Goal: Check status

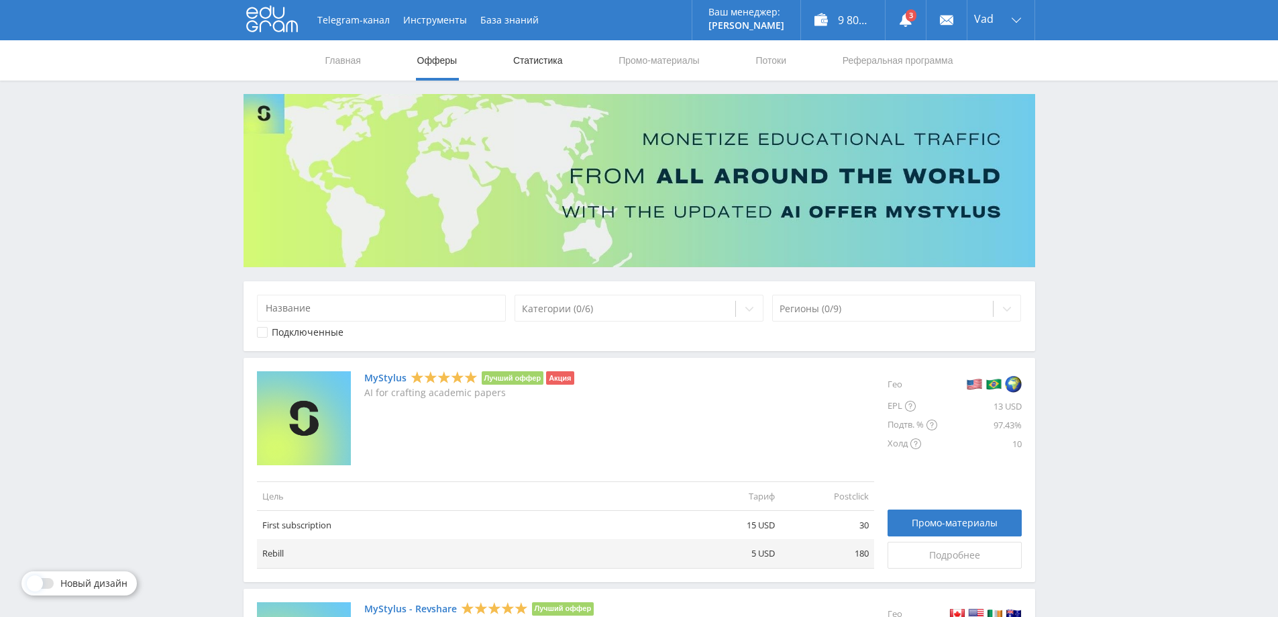
click at [531, 52] on link "Статистика" at bounding box center [538, 60] width 52 height 40
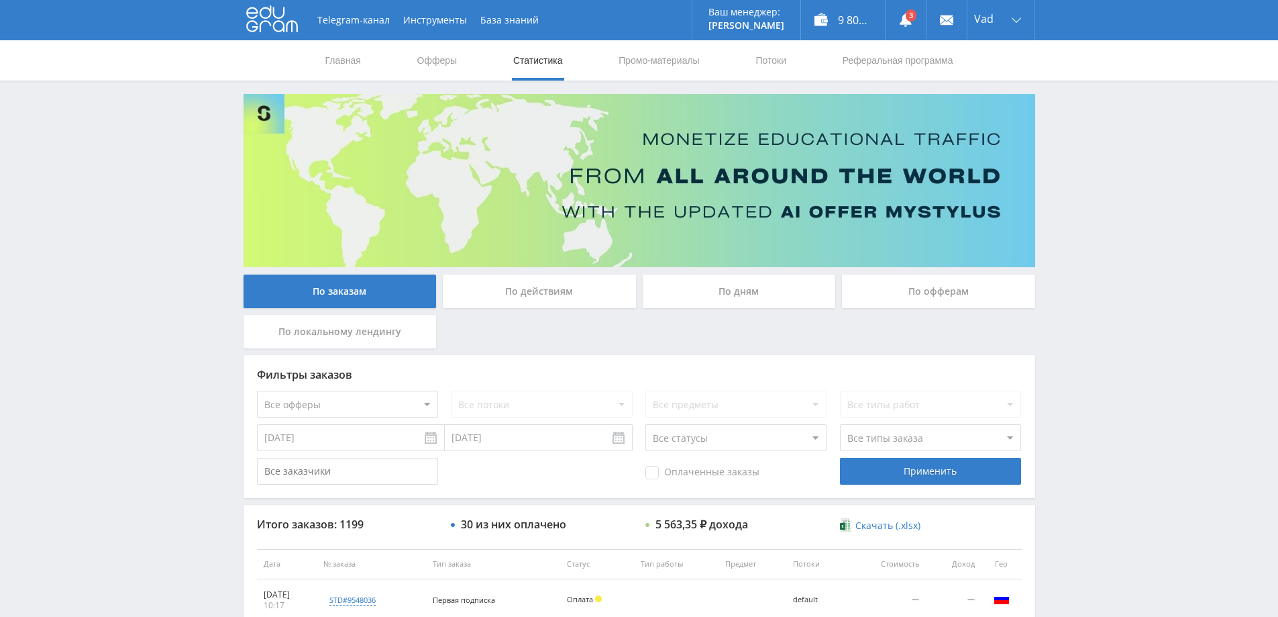
click at [754, 291] on div "По дням" at bounding box center [739, 291] width 193 height 34
click at [0, 0] on input "По дням" at bounding box center [0, 0] width 0 height 0
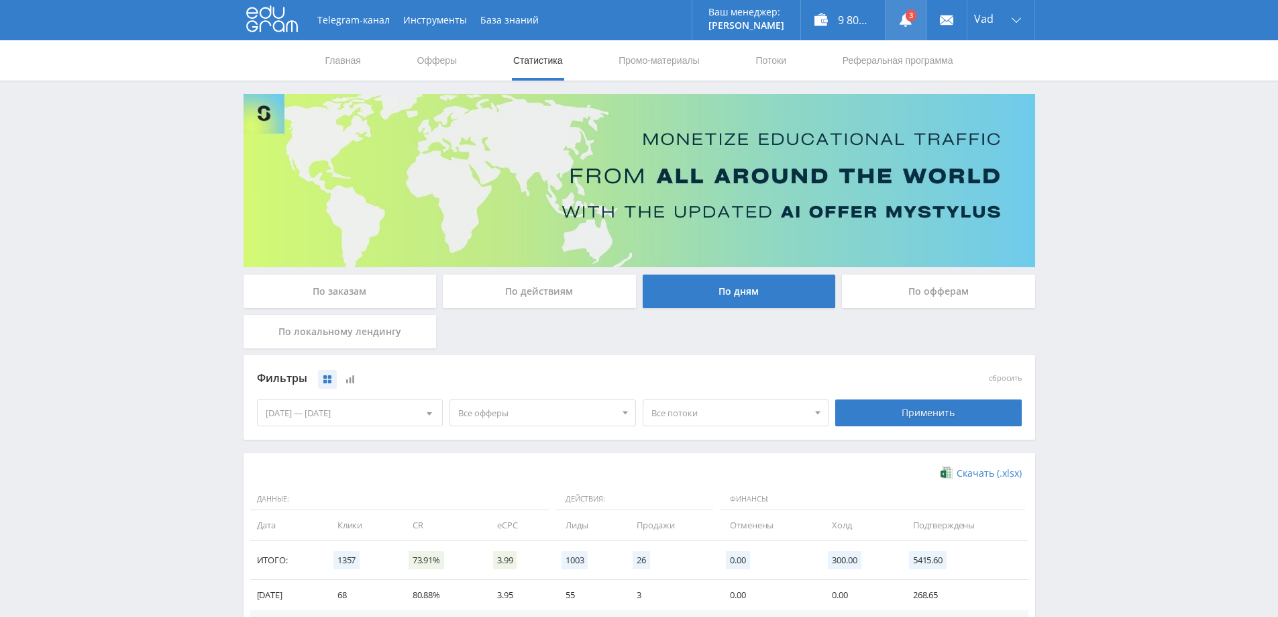
click at [899, 12] on link at bounding box center [906, 20] width 40 height 40
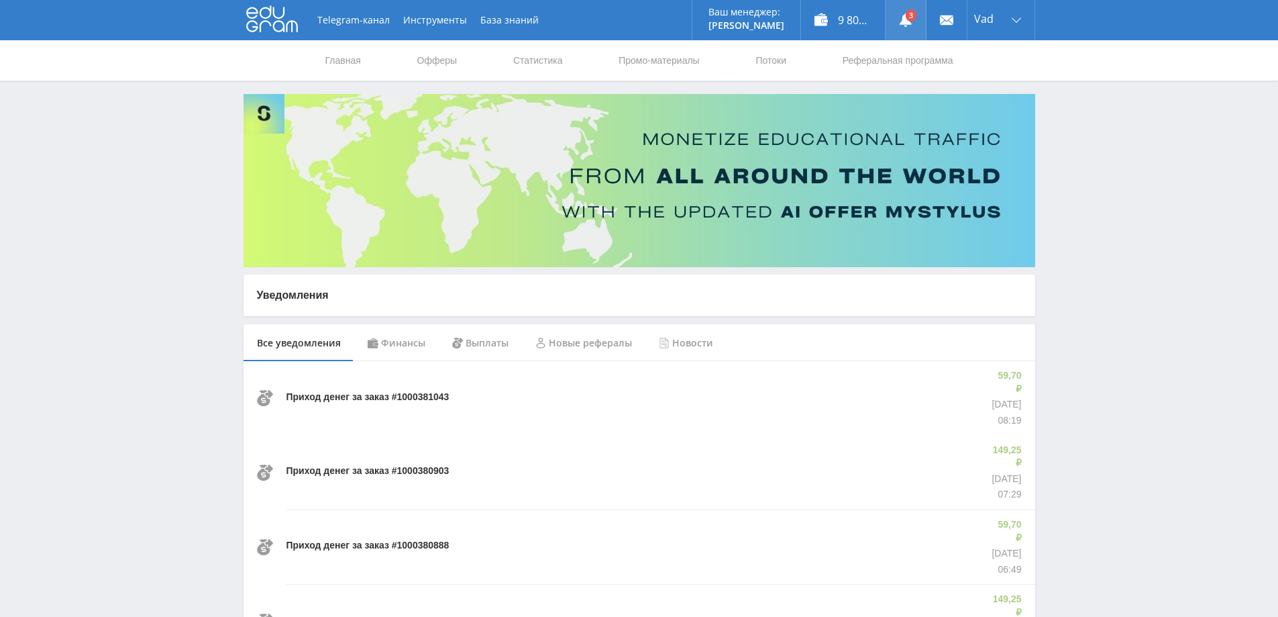
click at [903, 20] on use at bounding box center [906, 19] width 12 height 13
